Goal: Task Accomplishment & Management: Use online tool/utility

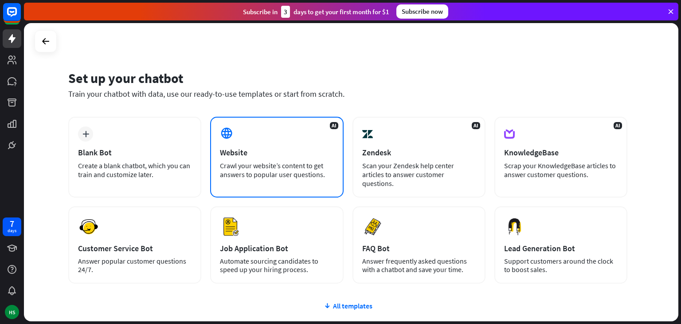
click at [247, 127] on div "AI Website Crawl your website’s content to get answers to popular user question…" at bounding box center [276, 157] width 133 height 81
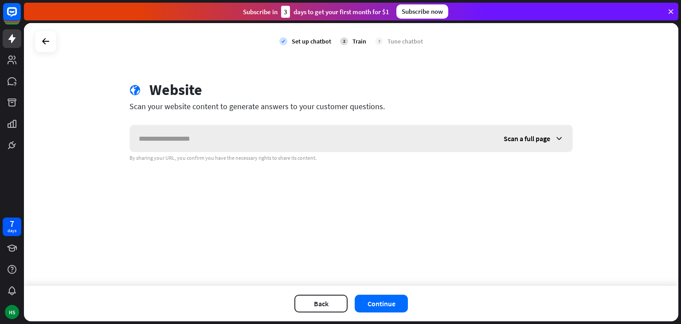
click at [227, 137] on input "text" at bounding box center [312, 138] width 365 height 27
type input "**********"
click at [382, 302] on button "Continue" at bounding box center [381, 303] width 53 height 18
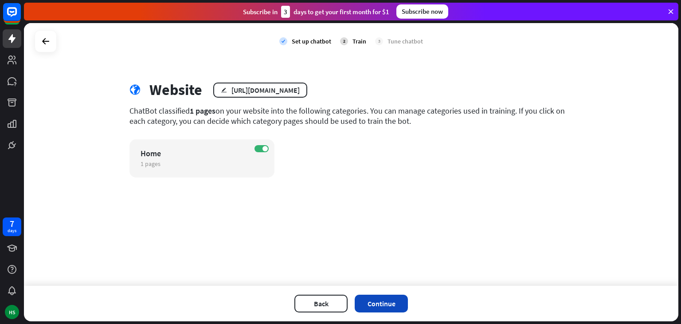
click at [397, 301] on button "Continue" at bounding box center [381, 303] width 53 height 18
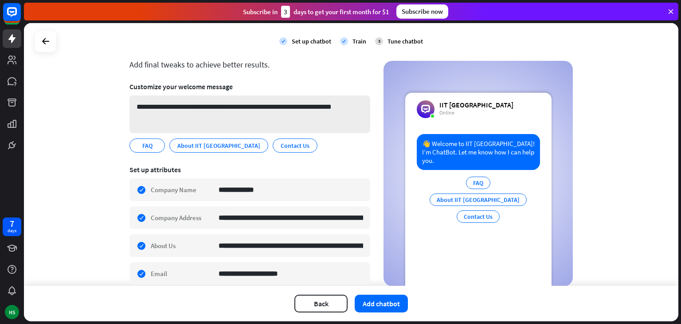
scroll to position [44, 0]
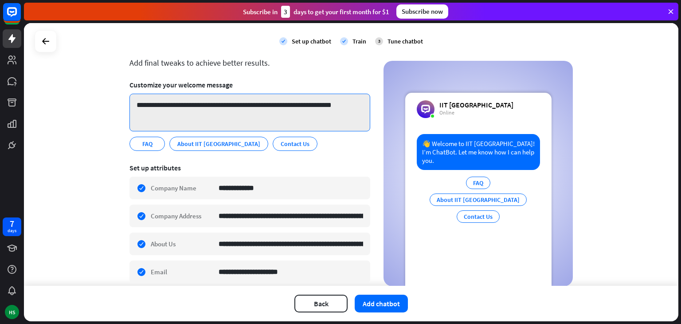
click at [181, 105] on textarea "**********" at bounding box center [250, 113] width 241 height 38
paste textarea "**********"
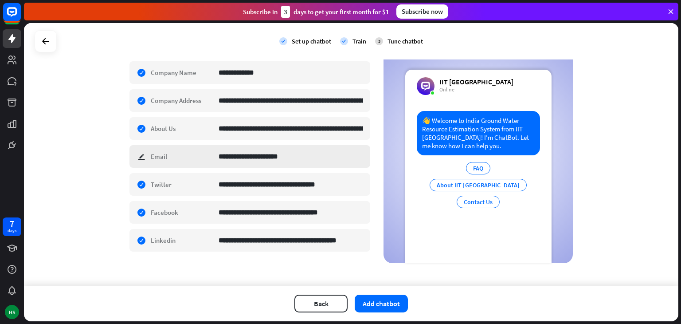
scroll to position [162, 0]
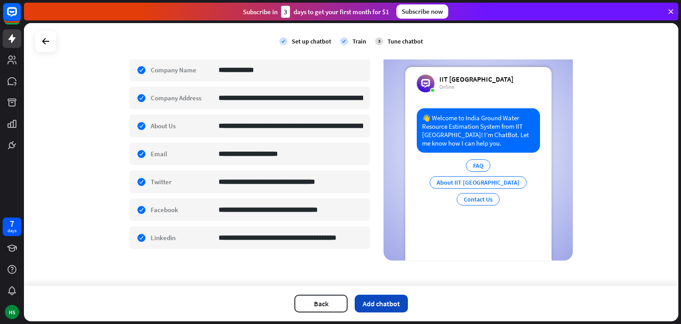
type textarea "**********"
click at [394, 307] on button "Add chatbot" at bounding box center [381, 303] width 53 height 18
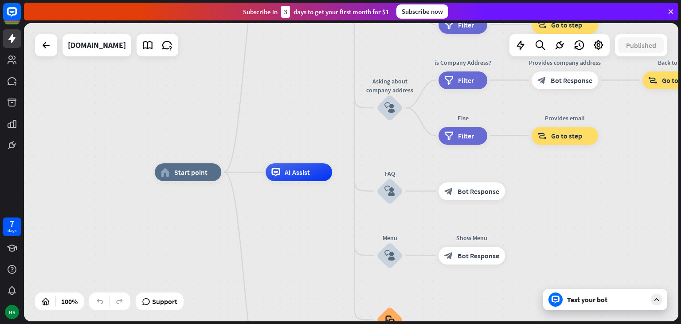
click at [614, 302] on div "Test your bot" at bounding box center [607, 299] width 80 height 9
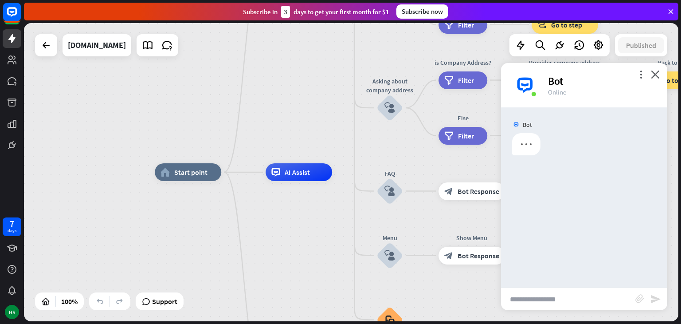
drag, startPoint x: 587, startPoint y: 75, endPoint x: 501, endPoint y: 71, distance: 86.6
click at [501, 71] on div "more_vert close Bot Online" at bounding box center [584, 85] width 166 height 44
click at [592, 91] on div "Online" at bounding box center [602, 92] width 109 height 8
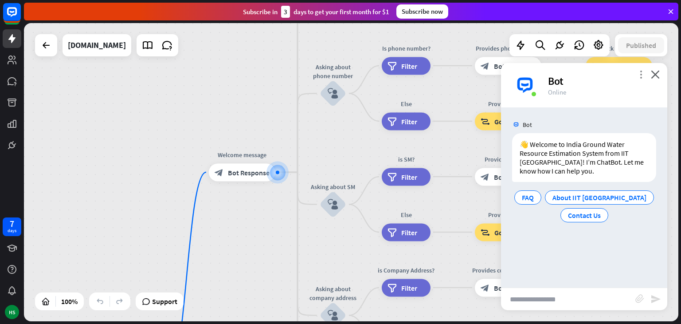
click at [638, 76] on icon "more_vert" at bounding box center [641, 74] width 8 height 8
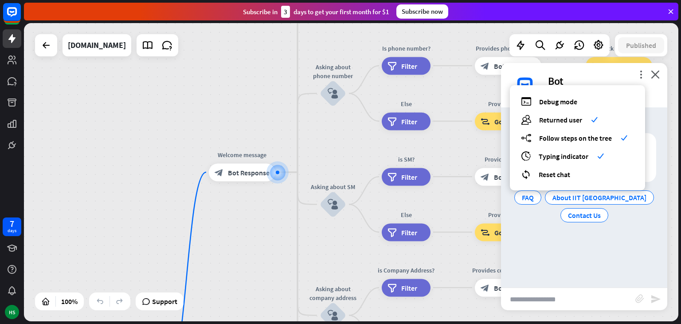
click at [624, 77] on div "Bot" at bounding box center [602, 81] width 109 height 14
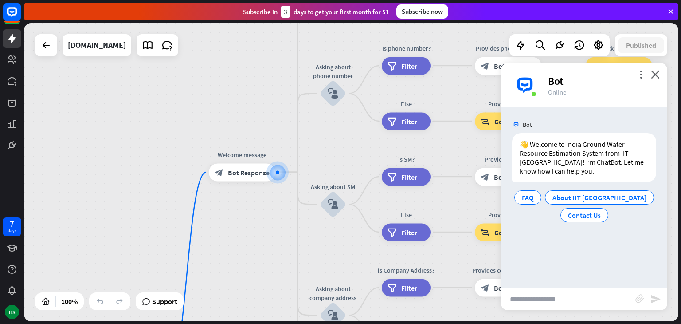
click at [576, 302] on input "text" at bounding box center [568, 299] width 134 height 22
type input "**********"
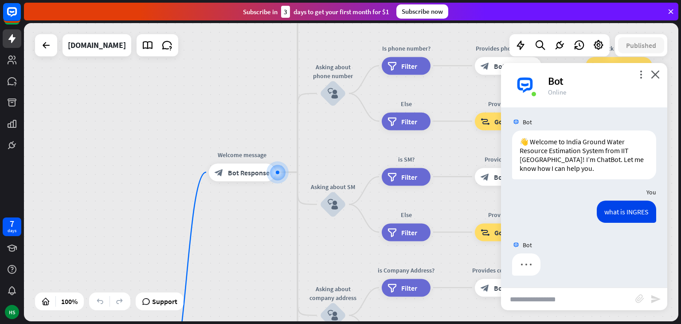
scroll to position [4, 0]
click at [565, 297] on input "text" at bounding box center [568, 299] width 134 height 22
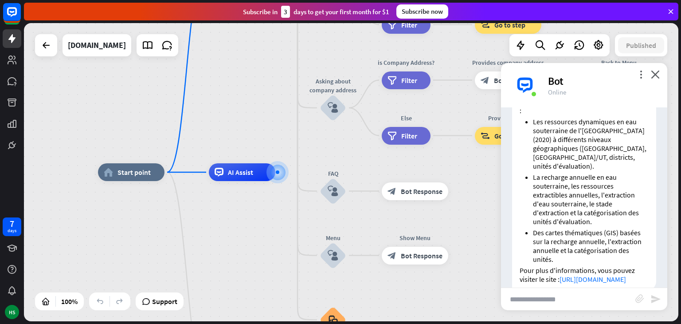
scroll to position [412, 0]
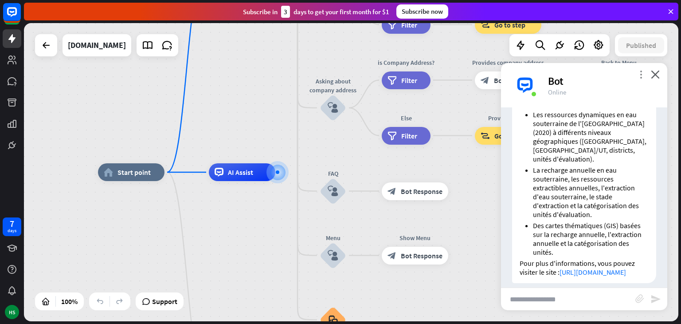
click at [639, 75] on icon "more_vert" at bounding box center [641, 74] width 8 height 8
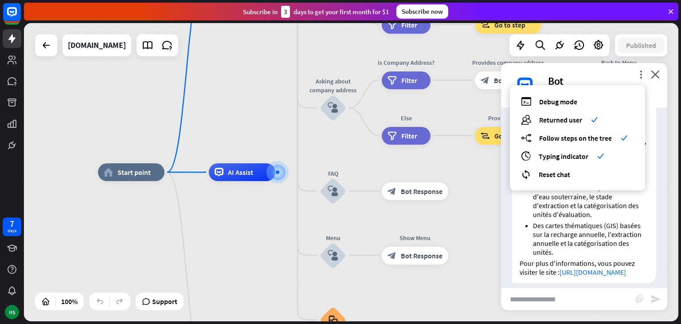
click at [634, 74] on div "Bot" at bounding box center [602, 81] width 109 height 14
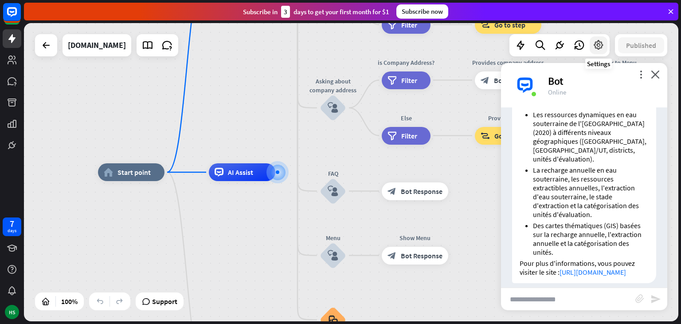
click at [596, 45] on icon at bounding box center [599, 45] width 12 height 12
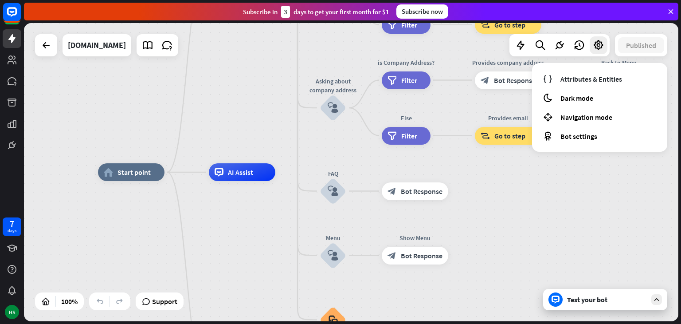
drag, startPoint x: 545, startPoint y: 176, endPoint x: 527, endPoint y: 27, distance: 149.2
click at [545, 175] on div "home_2 Start point Welcome message block_bot_response Bot Response About us blo…" at bounding box center [425, 321] width 655 height 298
